Goal: Navigation & Orientation: Find specific page/section

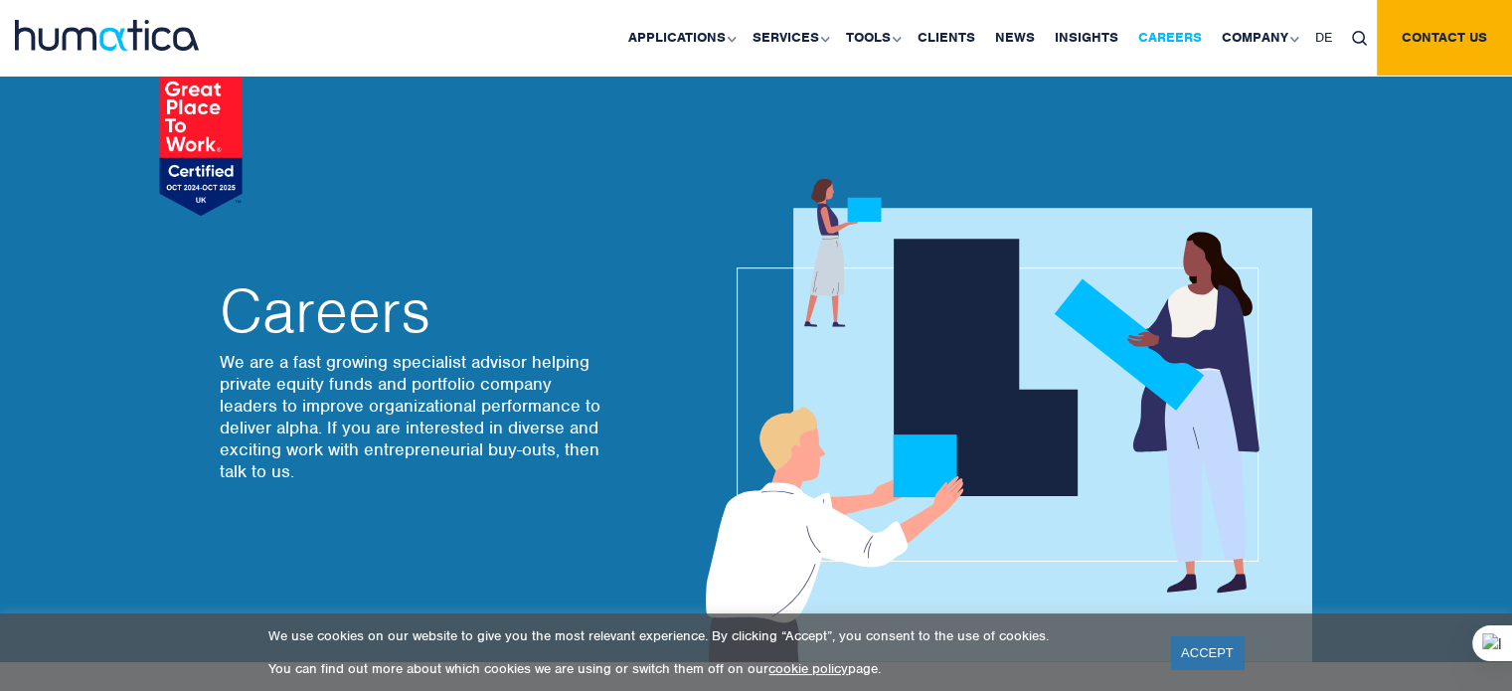
click at [1173, 45] on link "Careers" at bounding box center [1169, 38] width 83 height 76
